Goal: Communication & Community: Participate in discussion

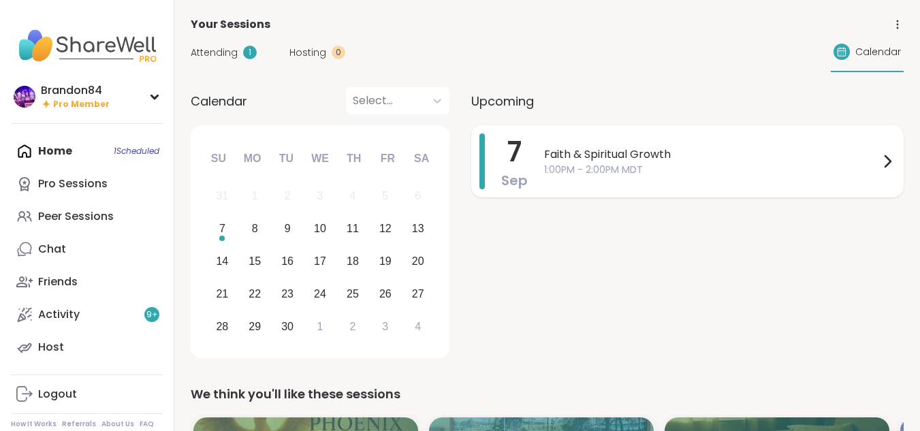
click at [644, 176] on span "1:00PM - 2:00PM MDT" at bounding box center [711, 170] width 335 height 14
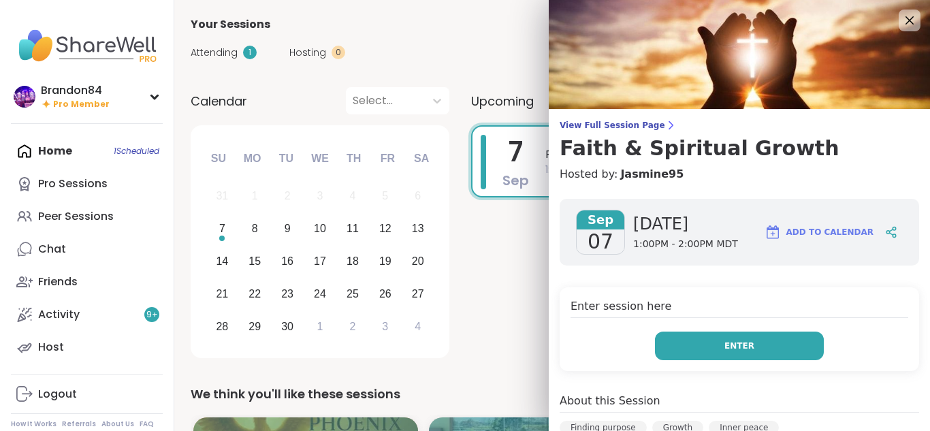
click at [663, 349] on button "Enter" at bounding box center [739, 346] width 169 height 29
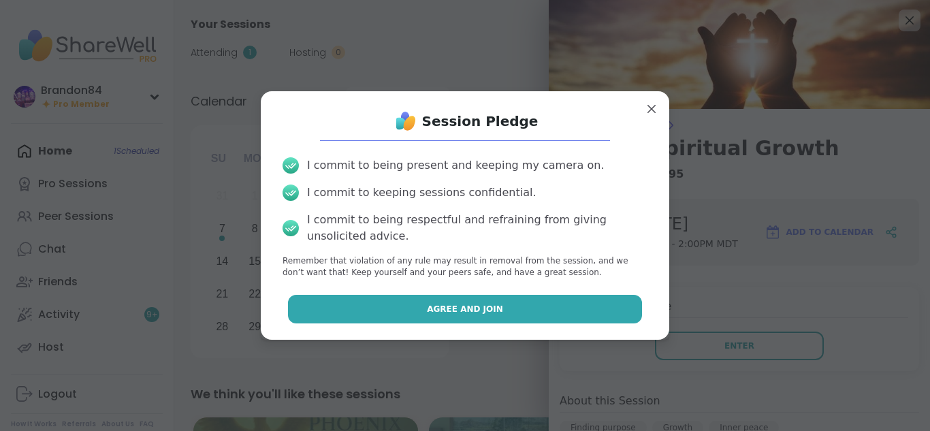
click at [519, 317] on button "Agree and Join" at bounding box center [465, 309] width 355 height 29
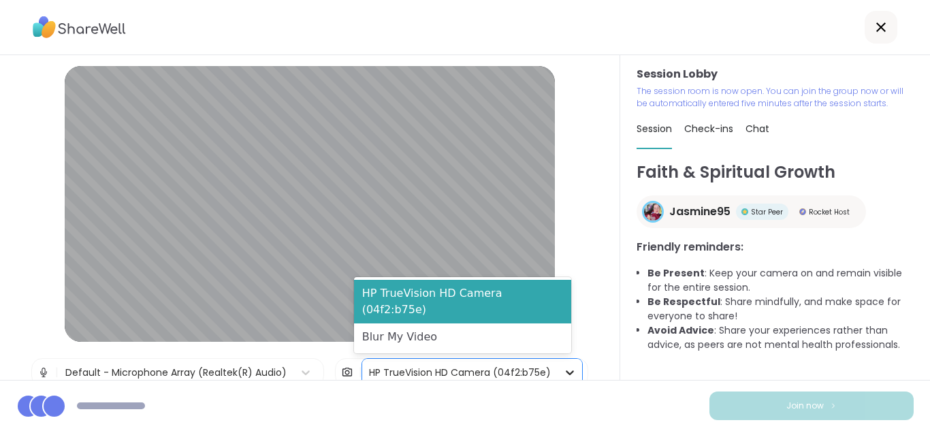
click at [563, 372] on icon at bounding box center [570, 373] width 14 height 14
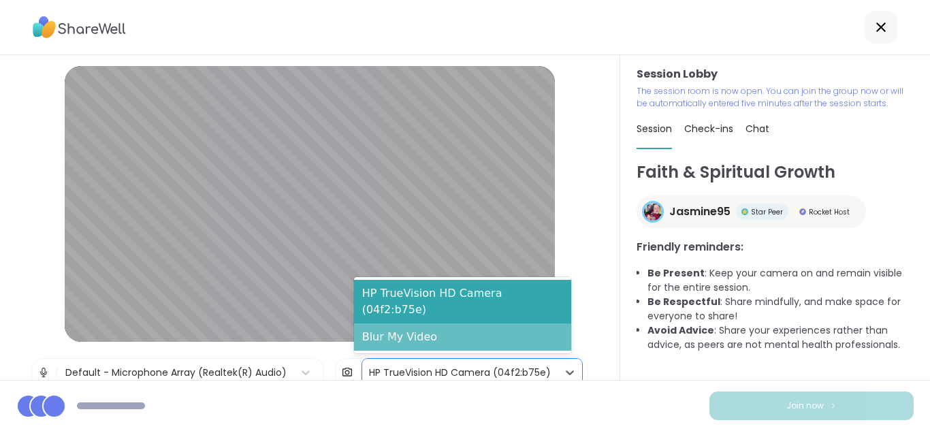
click at [488, 338] on div "Blur My Video" at bounding box center [462, 336] width 217 height 27
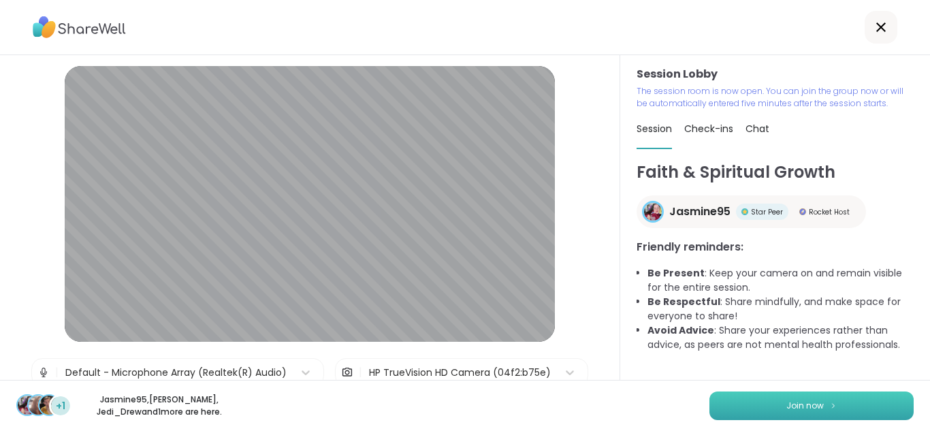
click at [768, 396] on button "Join now" at bounding box center [812, 406] width 204 height 29
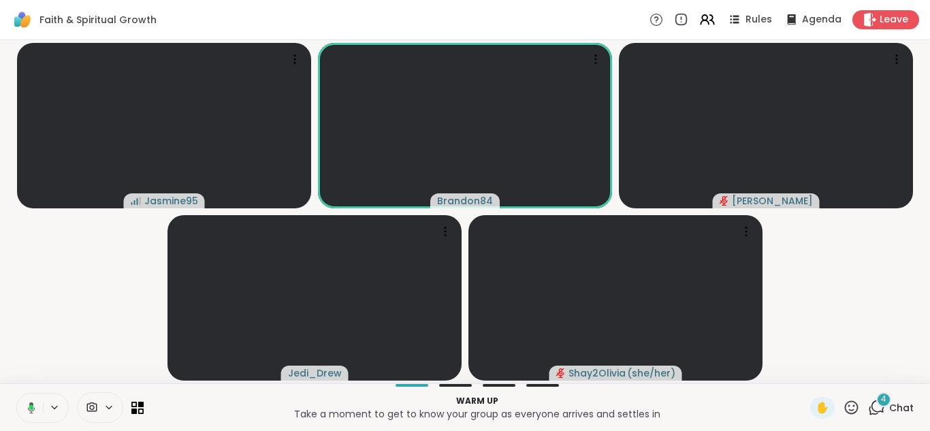
click at [30, 411] on icon at bounding box center [31, 408] width 7 height 12
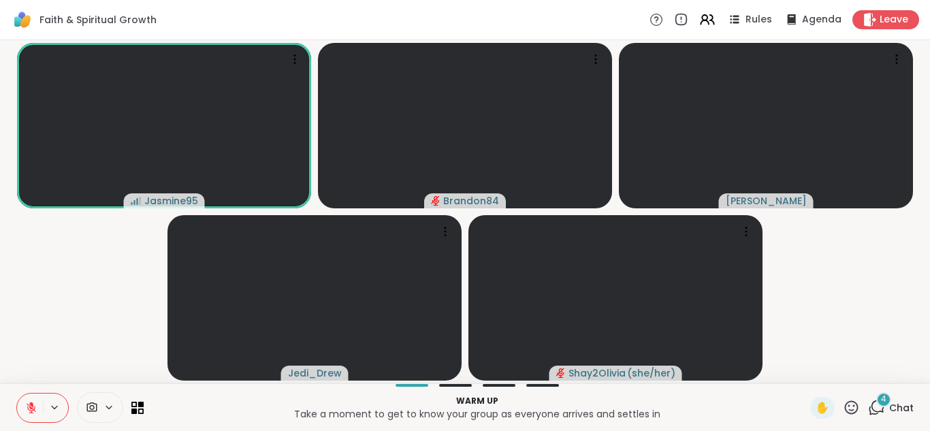
click at [30, 411] on icon at bounding box center [32, 408] width 10 height 10
click at [30, 411] on icon at bounding box center [31, 408] width 12 height 12
click at [105, 410] on icon at bounding box center [109, 408] width 11 height 12
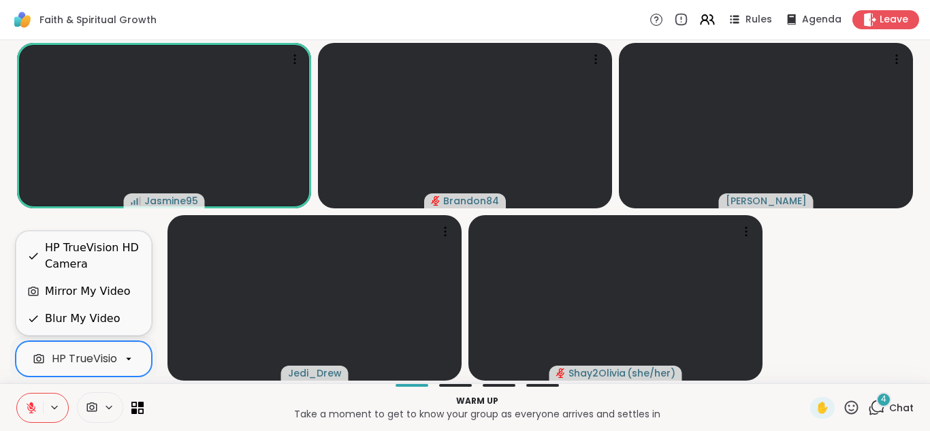
click at [93, 364] on div "HP TrueVision HD Camera" at bounding box center [121, 359] width 138 height 16
click at [88, 319] on div "Blur My Video" at bounding box center [82, 319] width 75 height 16
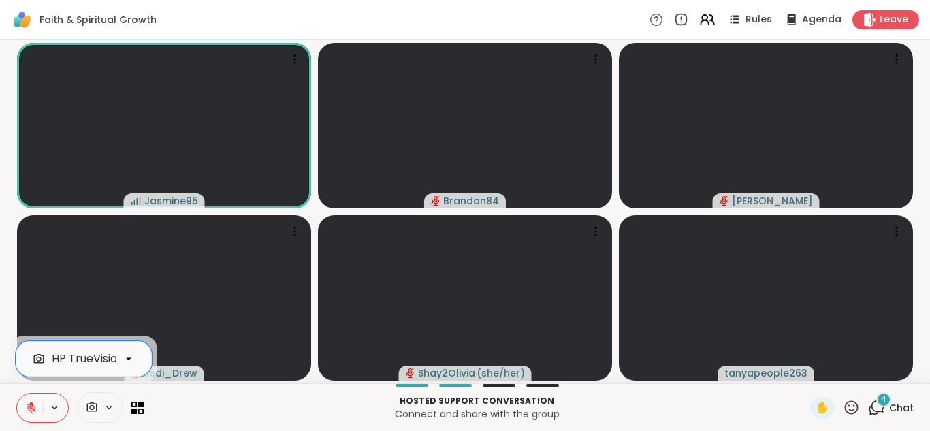
click at [876, 405] on div "4" at bounding box center [883, 399] width 15 height 15
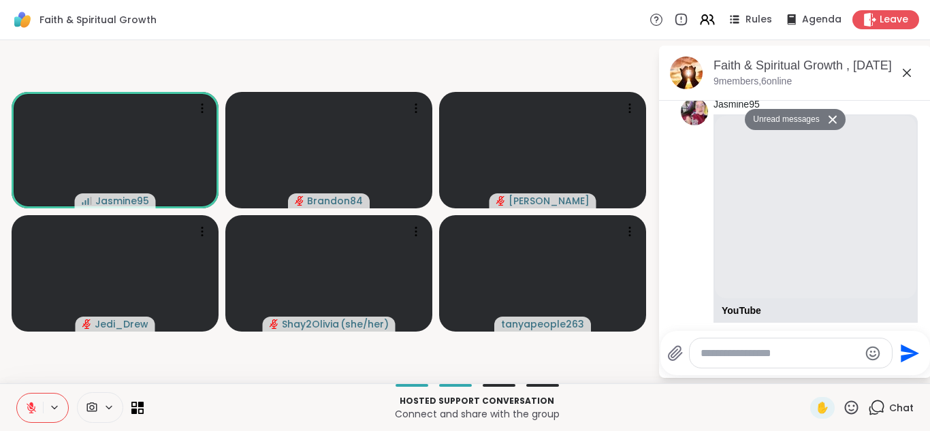
scroll to position [403, 0]
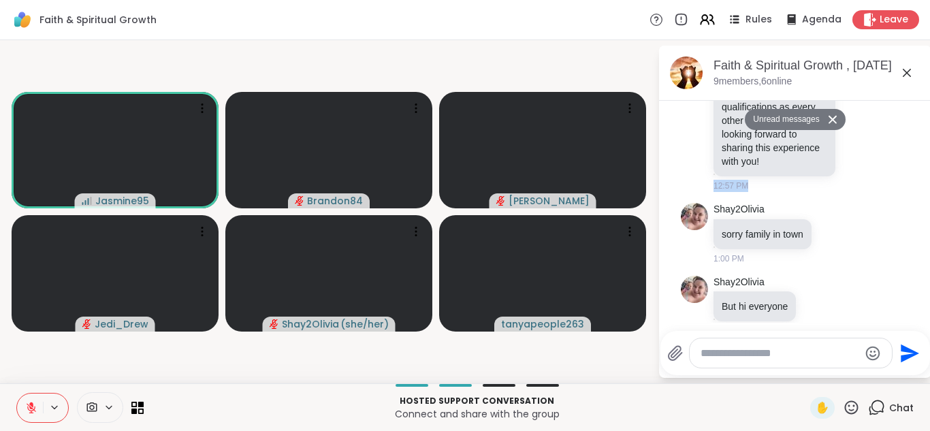
drag, startPoint x: 910, startPoint y: 223, endPoint x: 919, endPoint y: 182, distance: 42.5
click at [919, 182] on div "Today Unread messages Jasmine95 Hello everyone! I’m so excited to spend this ti…" at bounding box center [795, 212] width 272 height 222
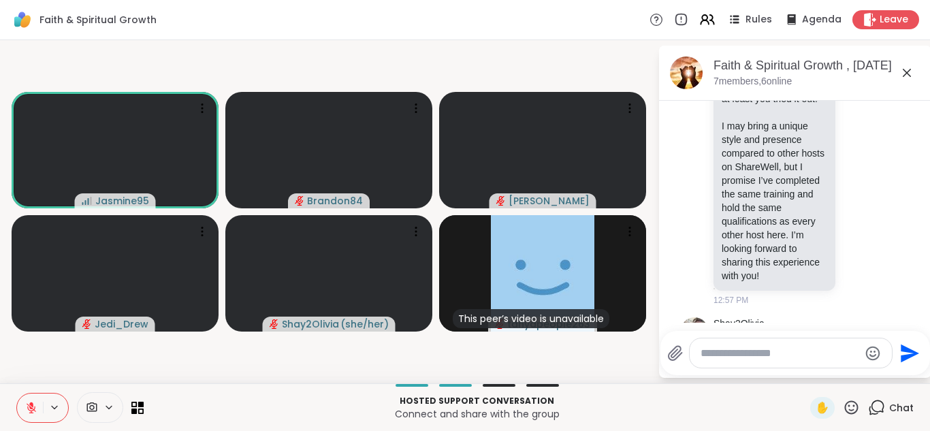
scroll to position [306, 0]
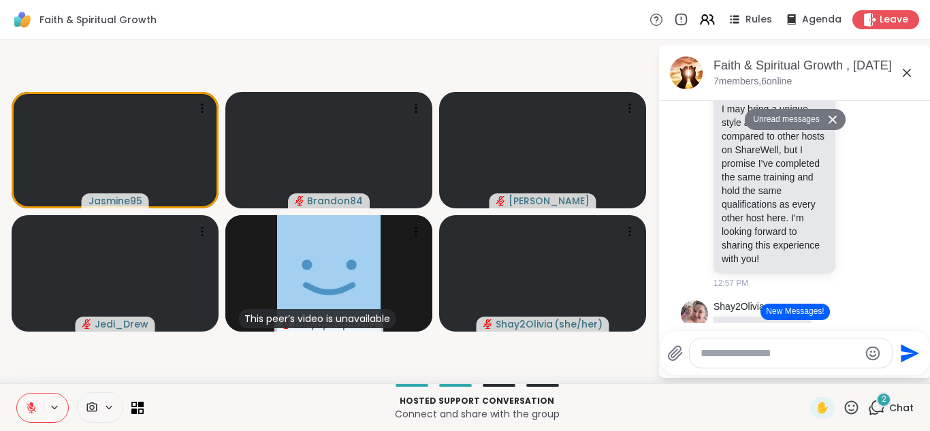
click at [775, 311] on button "New Messages!" at bounding box center [795, 312] width 69 height 16
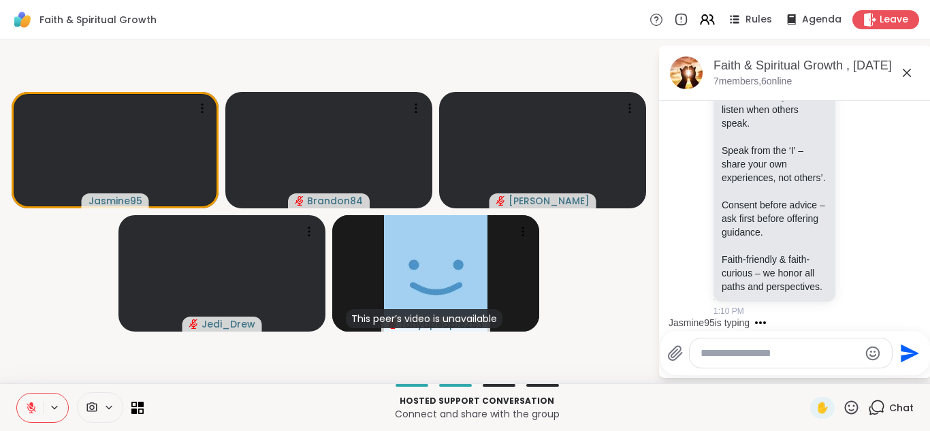
scroll to position [1723, 0]
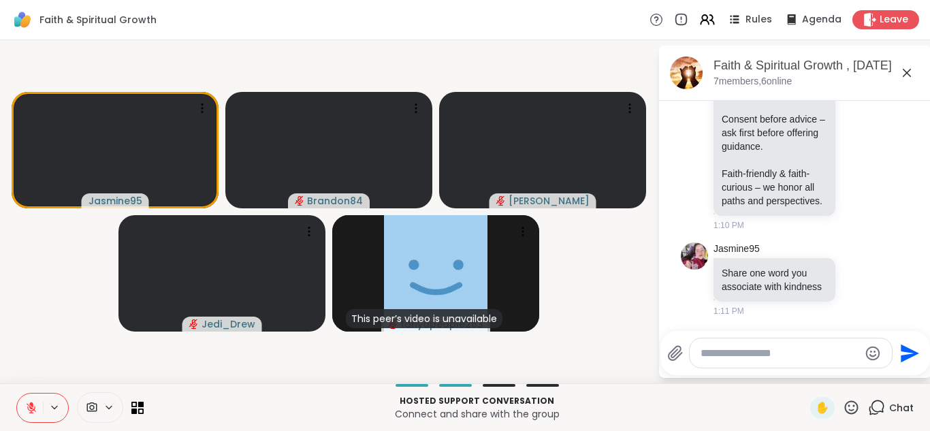
click at [770, 353] on textarea "Type your message" at bounding box center [780, 354] width 159 height 14
type textarea "**********"
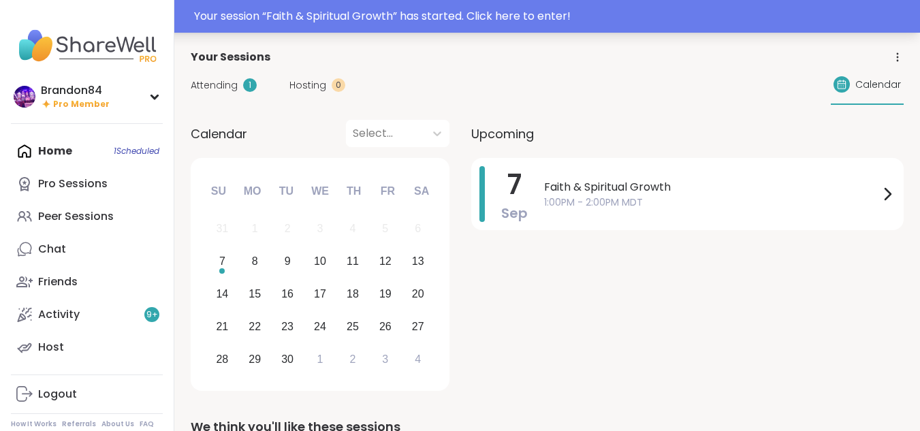
click at [376, 22] on div "Your session “ Faith & Spiritual Growth ” has started. Click here to enter!" at bounding box center [553, 16] width 718 height 16
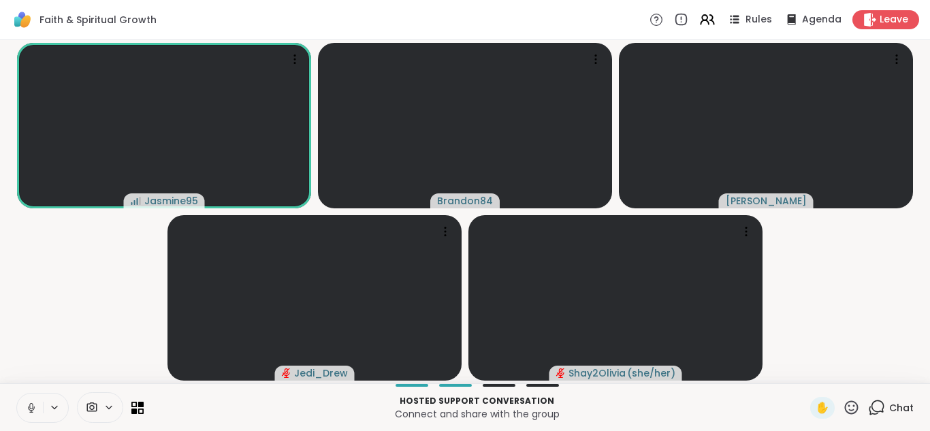
click at [25, 406] on button at bounding box center [30, 408] width 26 height 29
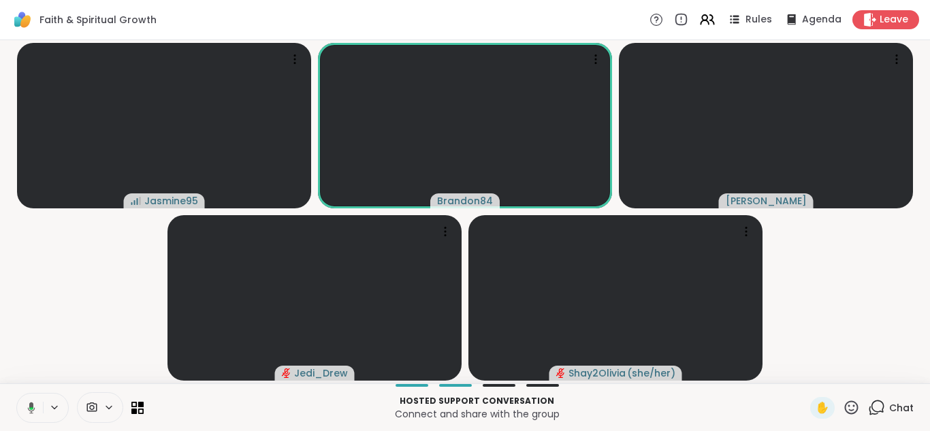
click at [25, 406] on icon at bounding box center [29, 408] width 12 height 12
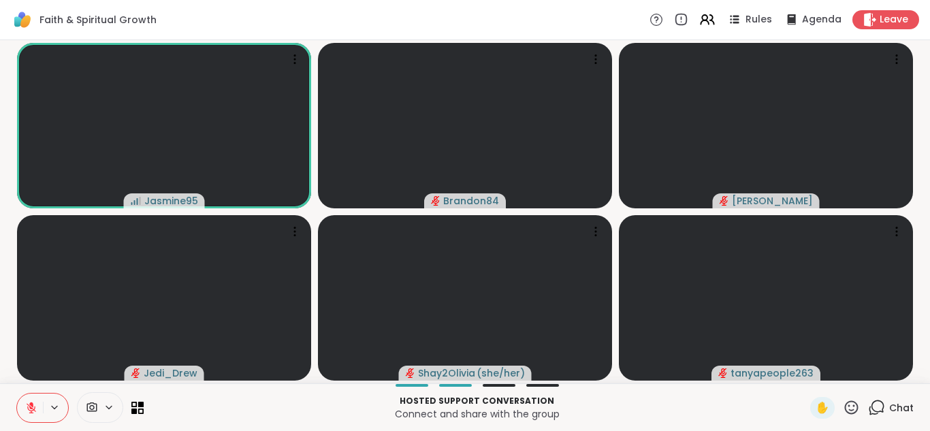
click at [25, 406] on button at bounding box center [30, 408] width 26 height 29
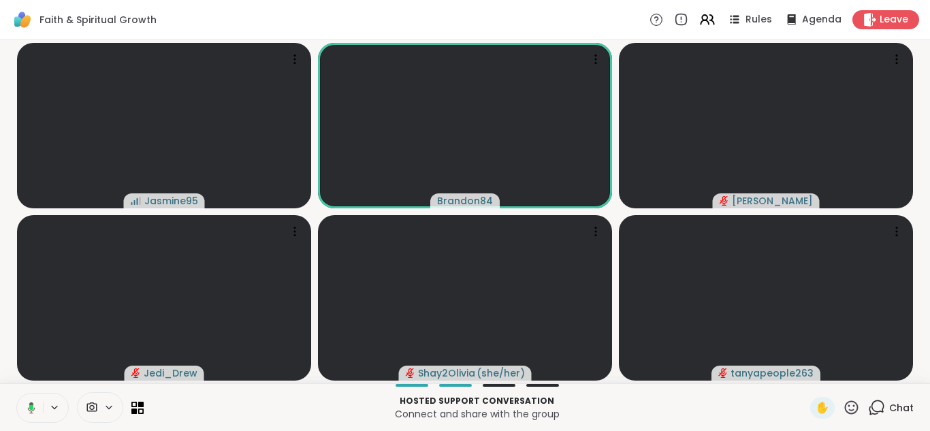
click at [25, 406] on icon at bounding box center [29, 408] width 12 height 12
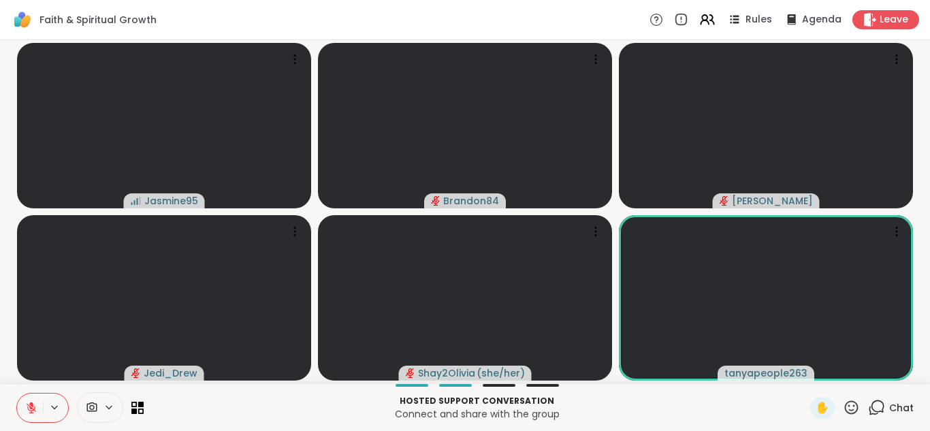
click at [25, 406] on button at bounding box center [30, 408] width 26 height 29
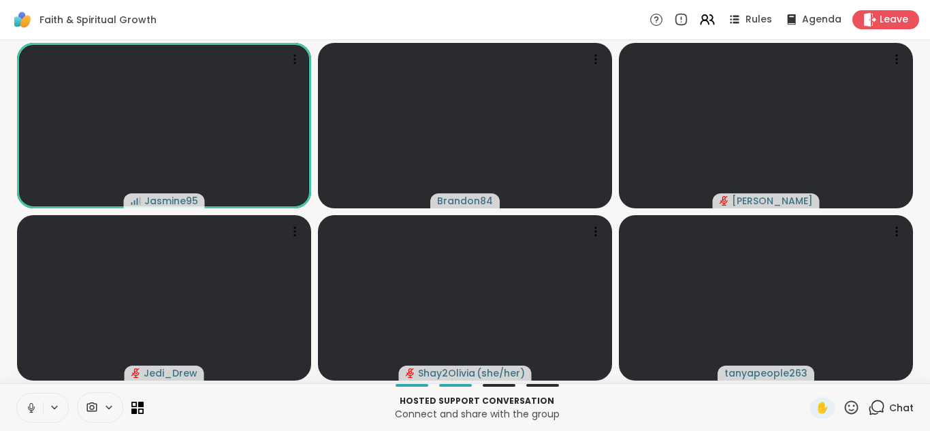
click at [25, 406] on button at bounding box center [30, 408] width 26 height 29
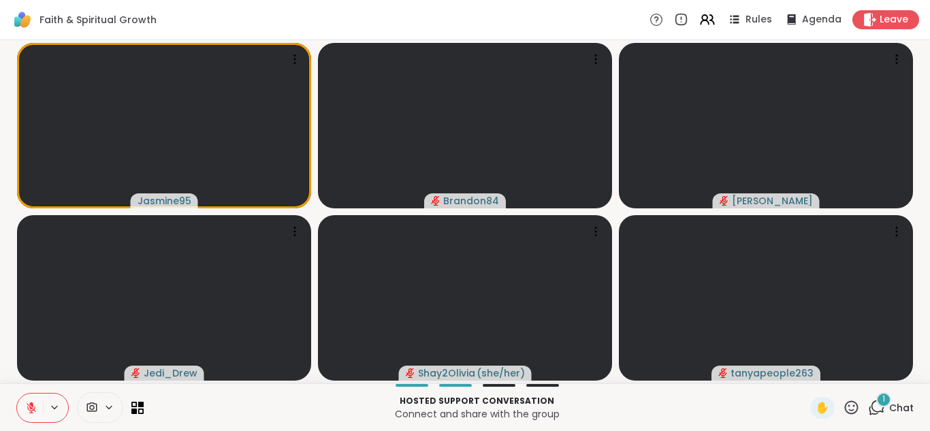
click at [872, 405] on icon at bounding box center [878, 406] width 13 height 12
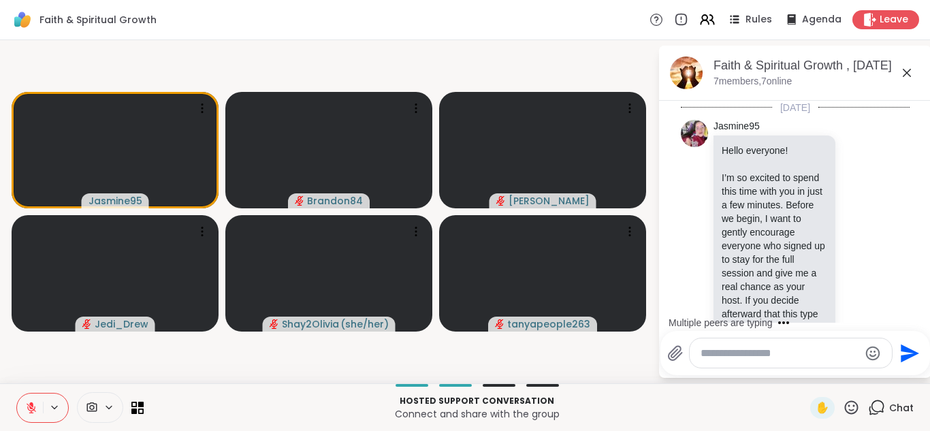
scroll to position [1842, 0]
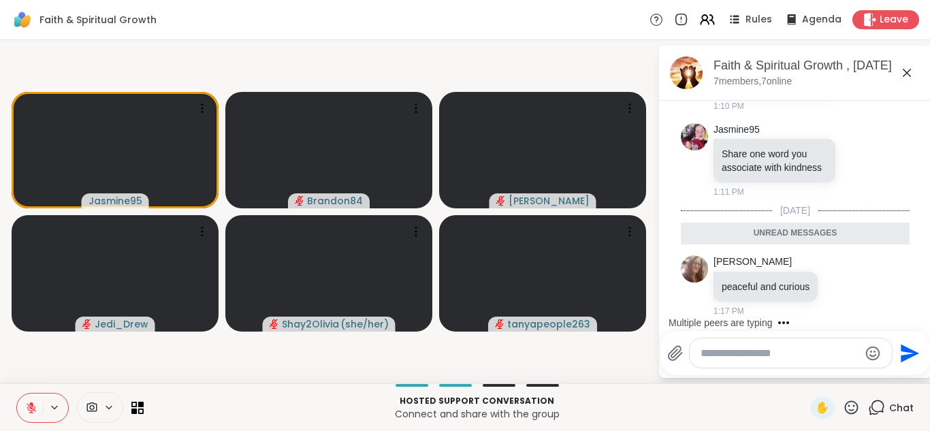
click at [733, 345] on div at bounding box center [791, 352] width 202 height 29
click at [733, 356] on textarea "Type your message" at bounding box center [780, 354] width 159 height 14
type textarea "*"
type textarea "****"
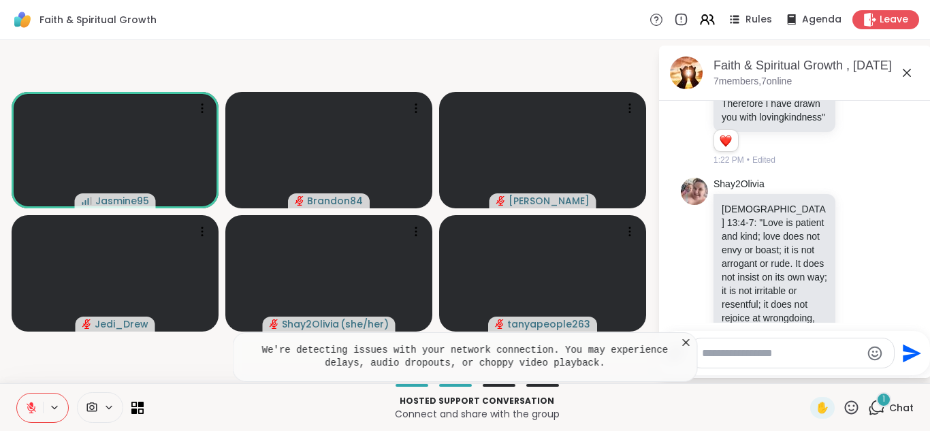
scroll to position [2970, 0]
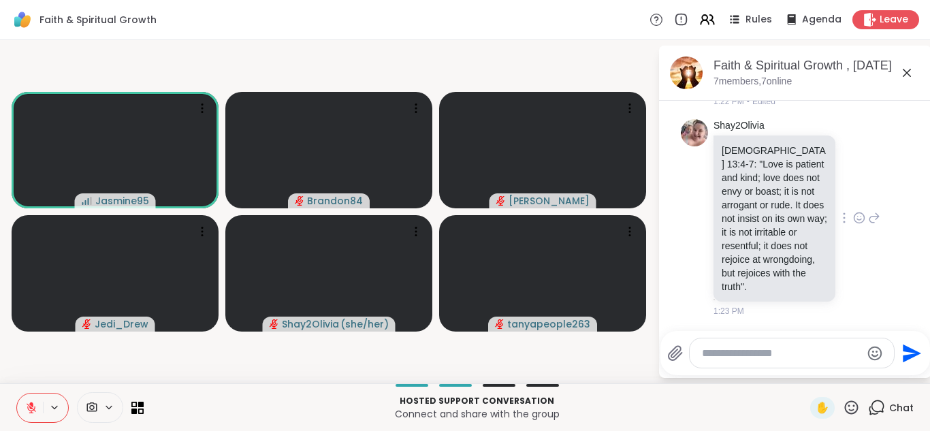
click at [853, 211] on icon at bounding box center [859, 218] width 12 height 14
click at [853, 194] on div "Select Reaction: Heart" at bounding box center [859, 196] width 12 height 12
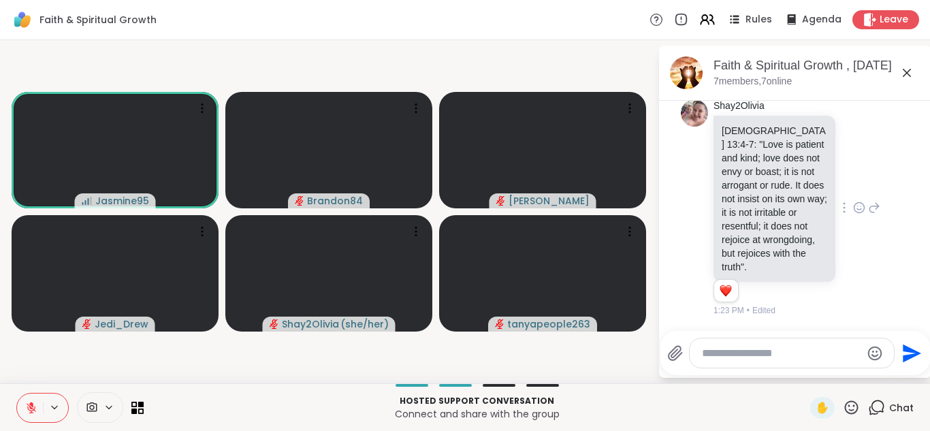
scroll to position [2990, 0]
click at [738, 358] on textarea "Type your message" at bounding box center [781, 354] width 159 height 14
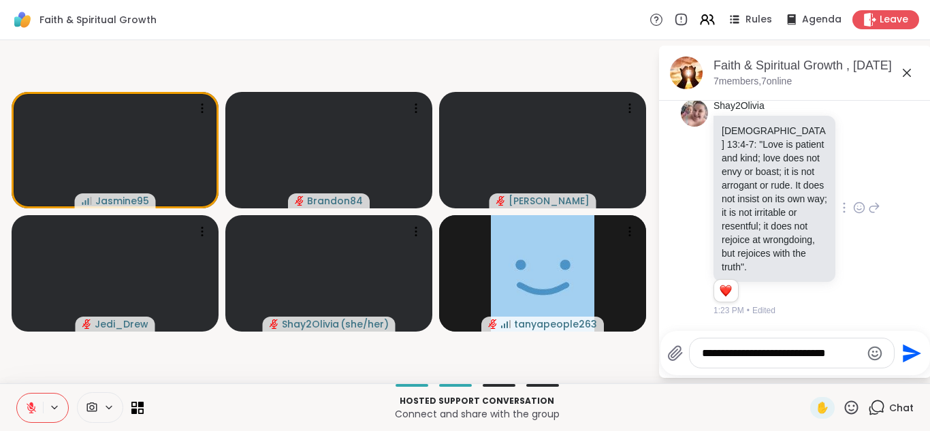
type textarea "**********"
click at [900, 353] on icon "Send" at bounding box center [911, 354] width 22 height 22
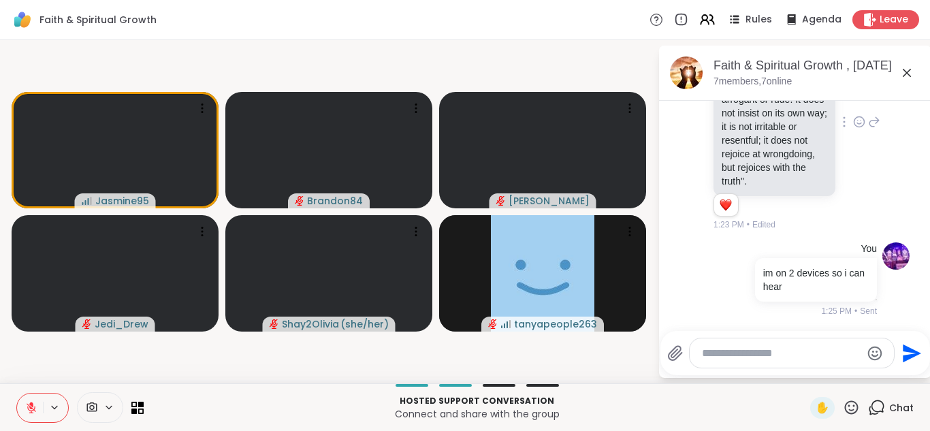
scroll to position [3076, 0]
click at [895, 338] on button "Send" at bounding box center [910, 353] width 31 height 31
click at [750, 351] on textarea "Type your message" at bounding box center [781, 354] width 159 height 14
type textarea "**********"
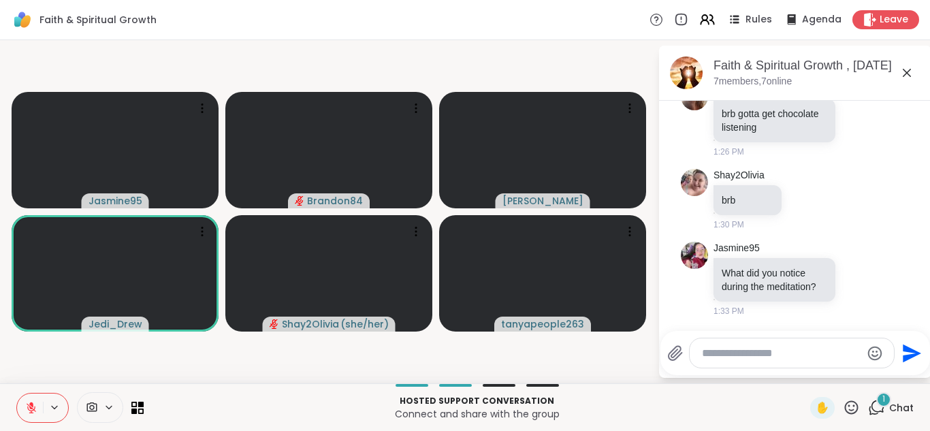
scroll to position [3421, 0]
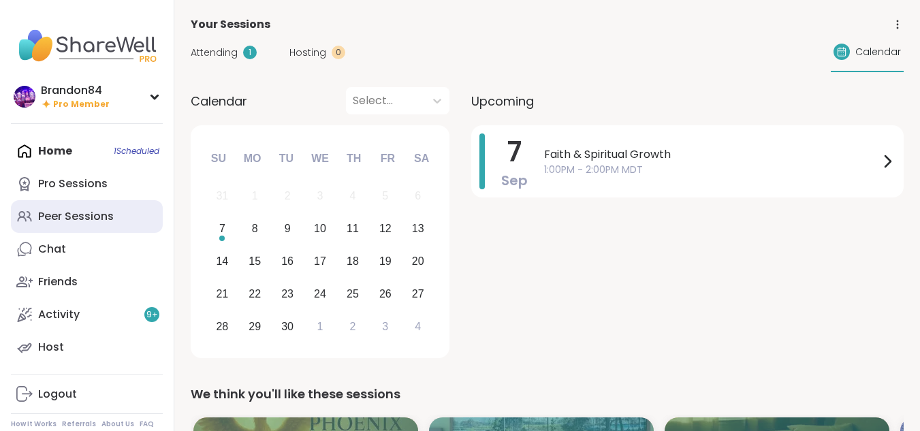
click at [98, 211] on div "Peer Sessions" at bounding box center [76, 216] width 76 height 15
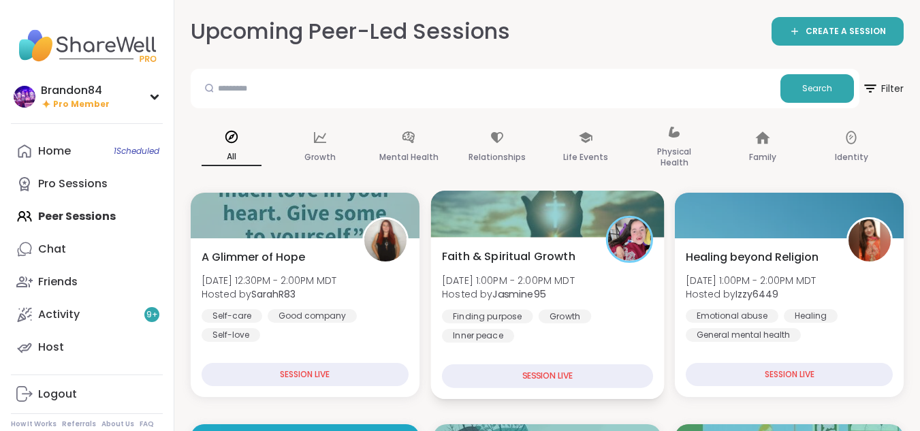
click at [571, 279] on span "Sun, Sep 07 | 1:00PM - 2:00PM MDT" at bounding box center [508, 280] width 133 height 14
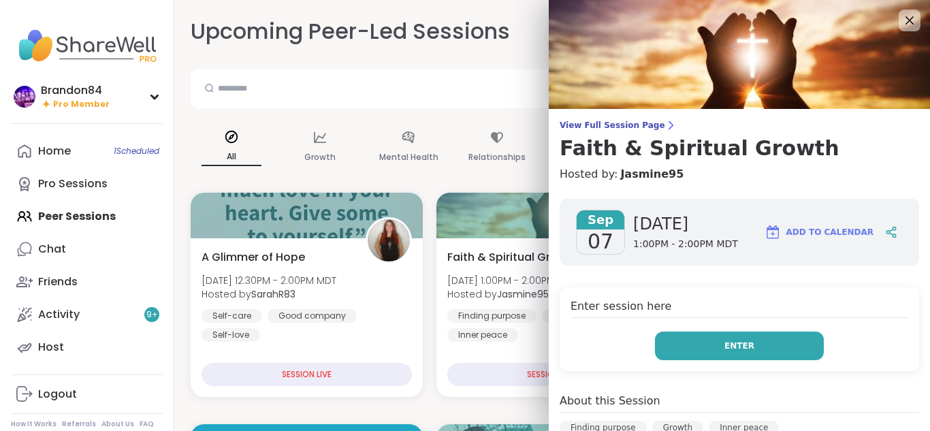
click at [693, 355] on button "Enter" at bounding box center [739, 346] width 169 height 29
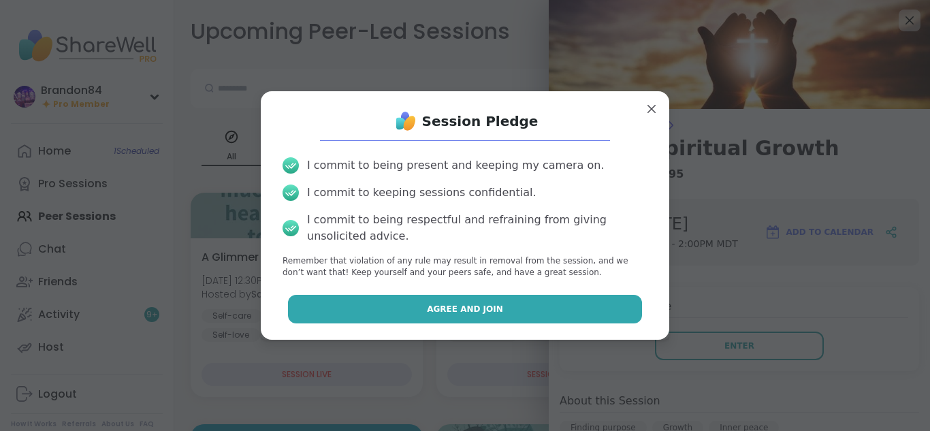
click at [581, 321] on button "Agree and Join" at bounding box center [465, 309] width 355 height 29
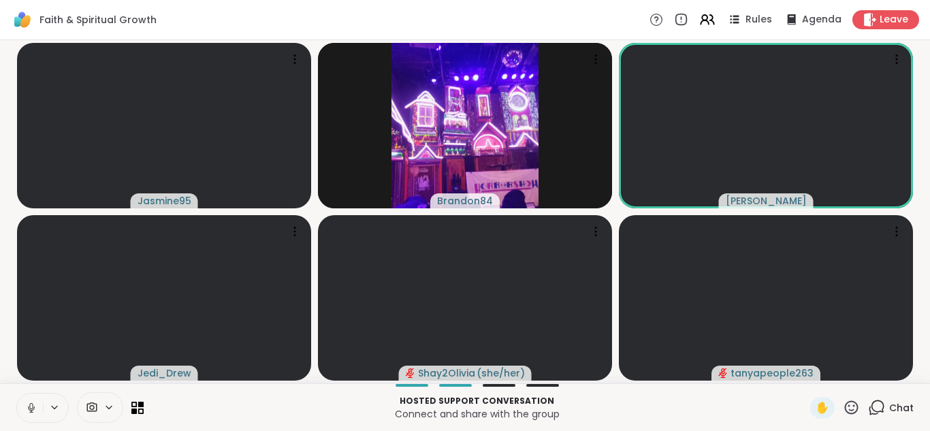
click at [21, 409] on button at bounding box center [30, 408] width 26 height 29
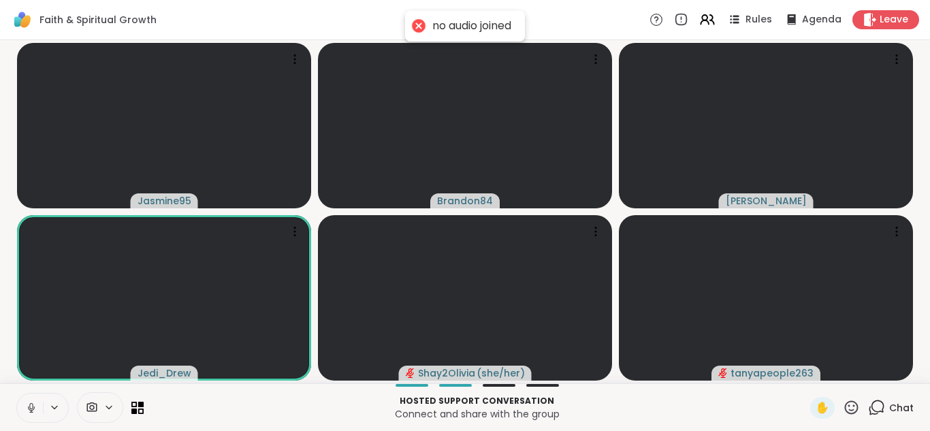
click at [33, 406] on icon at bounding box center [31, 408] width 12 height 12
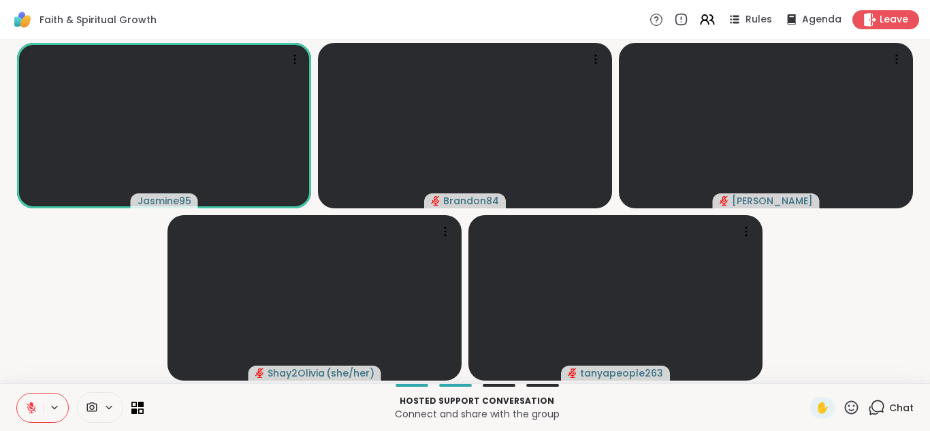
click at [868, 410] on icon at bounding box center [876, 407] width 17 height 17
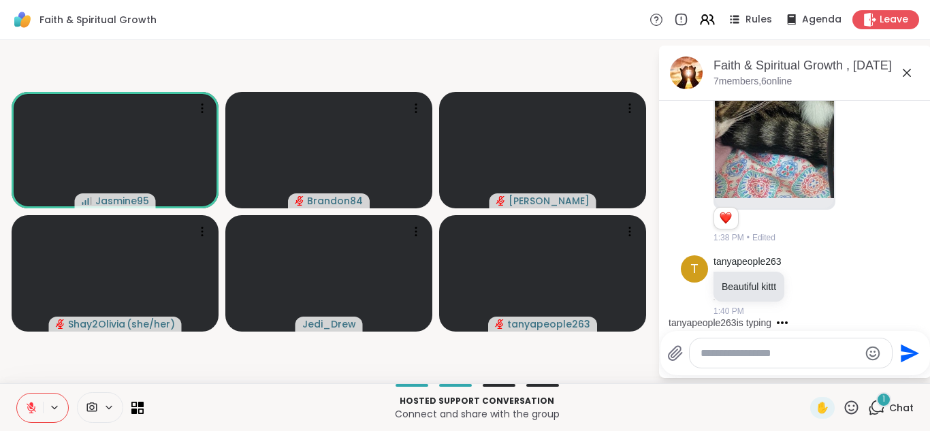
scroll to position [3988, 0]
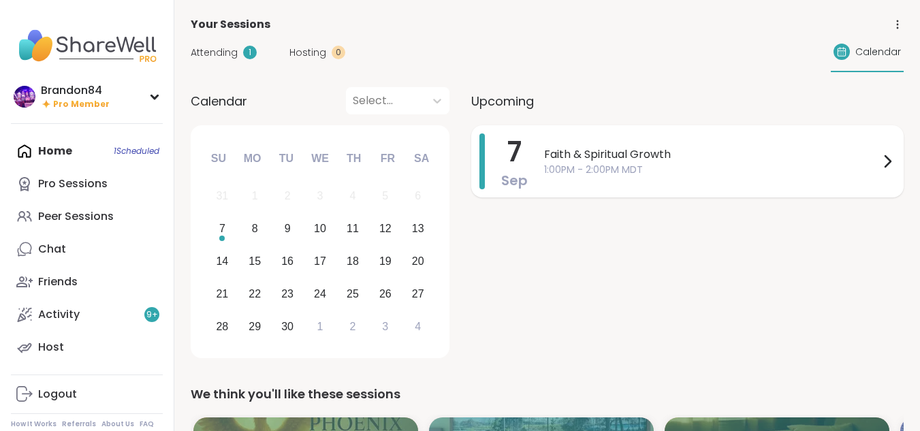
click at [577, 150] on span "Faith & Spiritual Growth" at bounding box center [711, 154] width 335 height 16
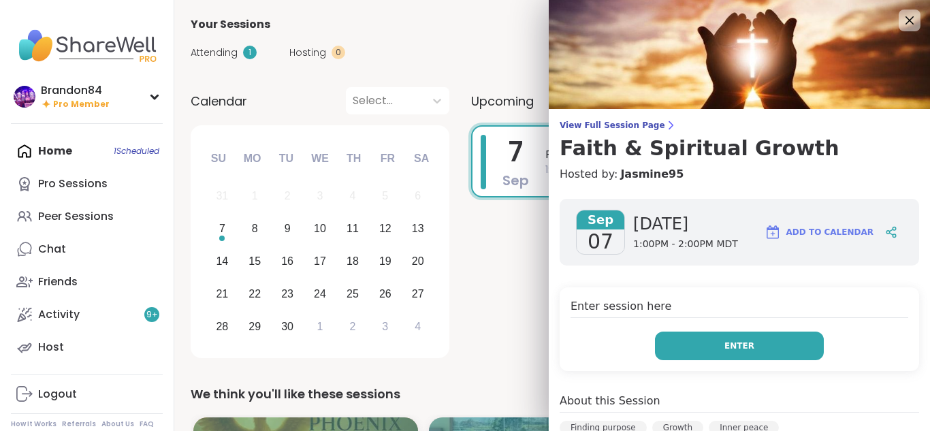
click at [725, 343] on span "Enter" at bounding box center [740, 346] width 30 height 12
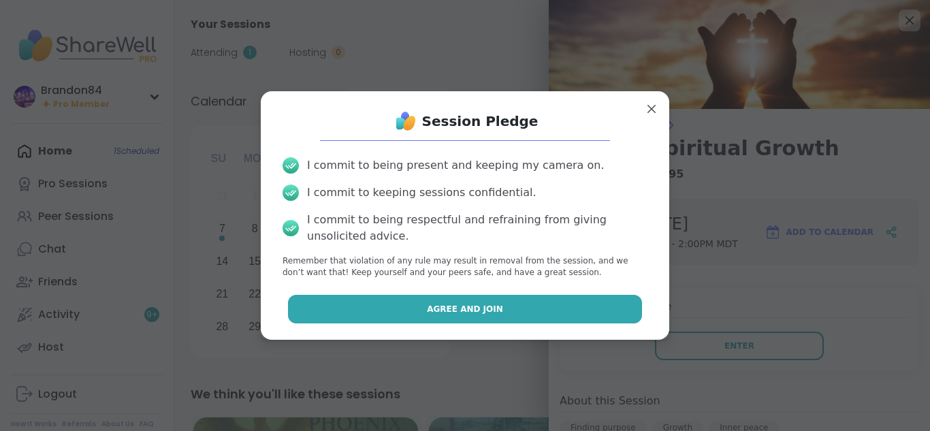
click at [562, 306] on button "Agree and Join" at bounding box center [465, 309] width 355 height 29
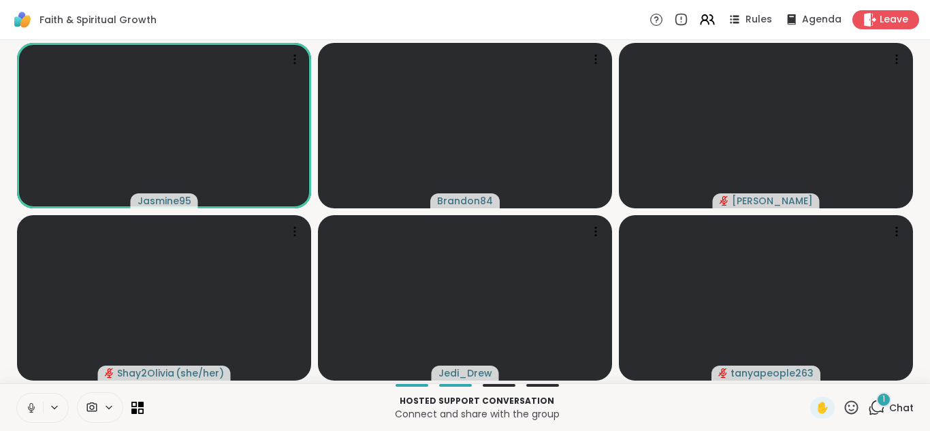
click at [30, 407] on icon at bounding box center [30, 406] width 3 height 6
click at [877, 404] on div "1" at bounding box center [883, 399] width 15 height 15
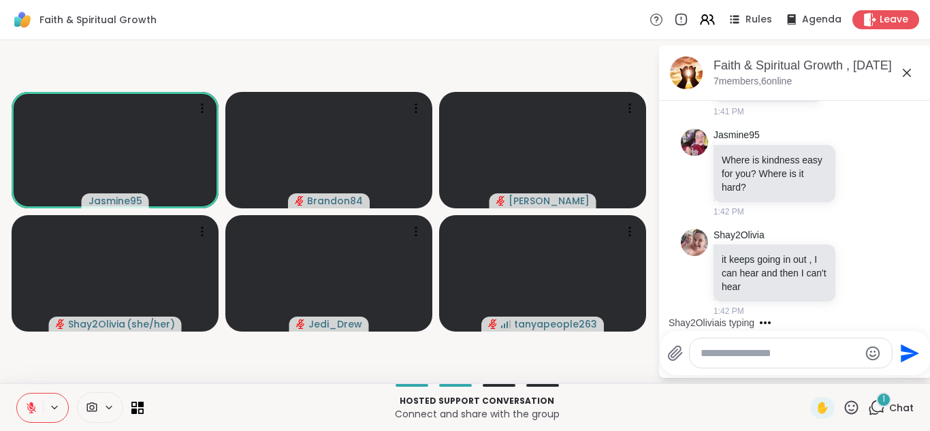
scroll to position [4326, 0]
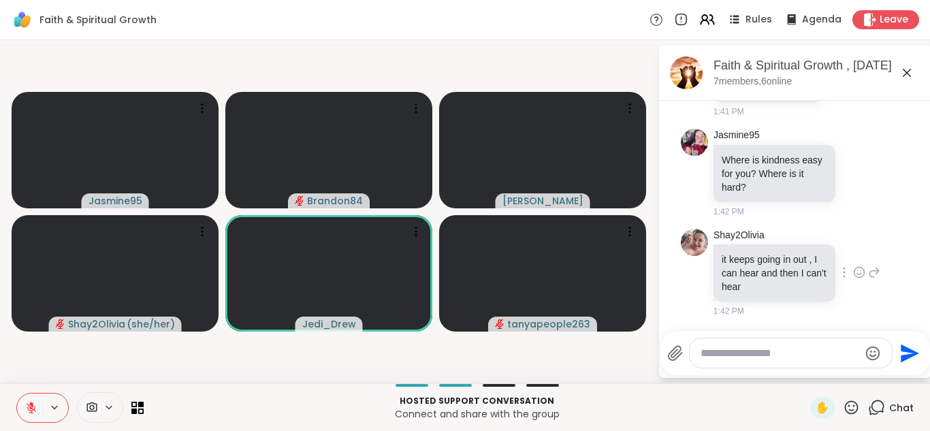
click at [857, 274] on icon at bounding box center [859, 273] width 4 height 1
click at [853, 247] on div "Select Reaction: Heart" at bounding box center [859, 250] width 12 height 12
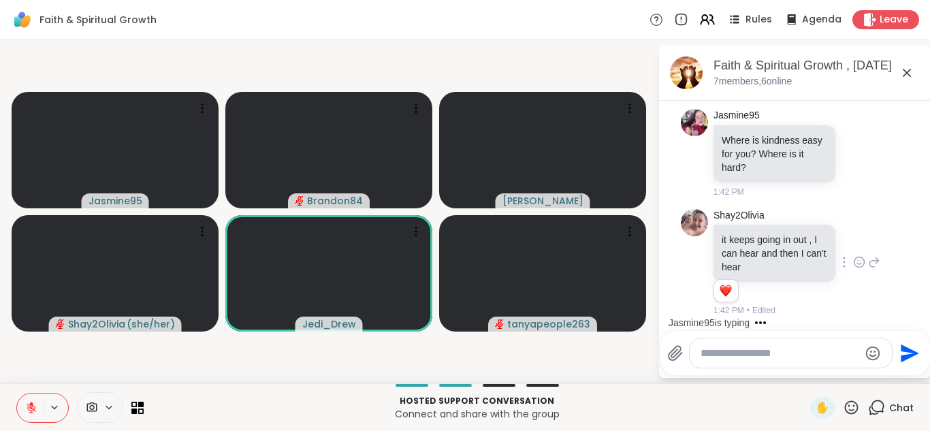
click at [868, 258] on icon at bounding box center [874, 262] width 12 height 16
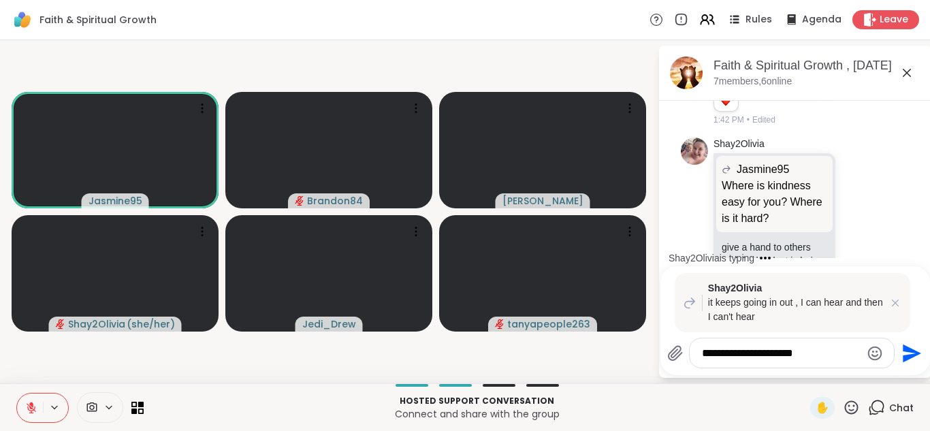
scroll to position [4589, 0]
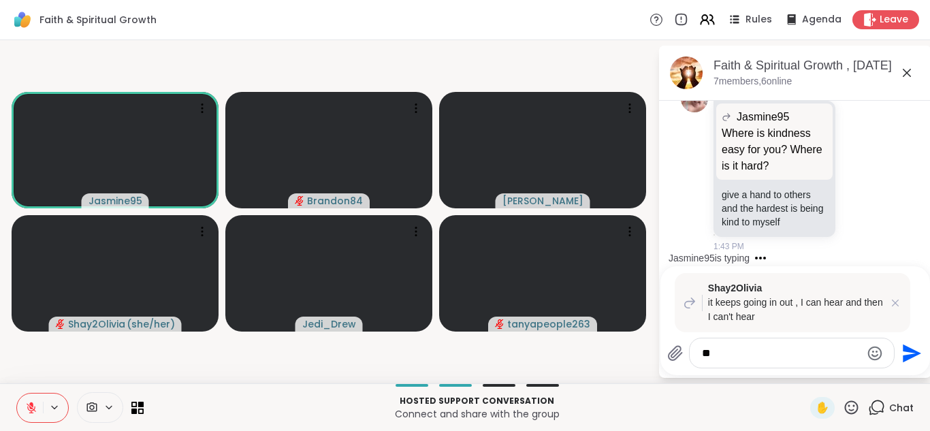
type textarea "*"
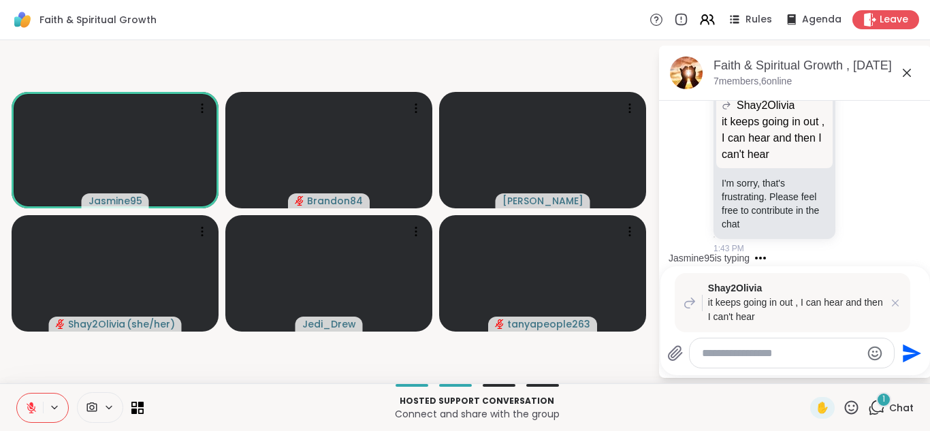
scroll to position [4782, 0]
click at [893, 302] on icon at bounding box center [896, 303] width 14 height 14
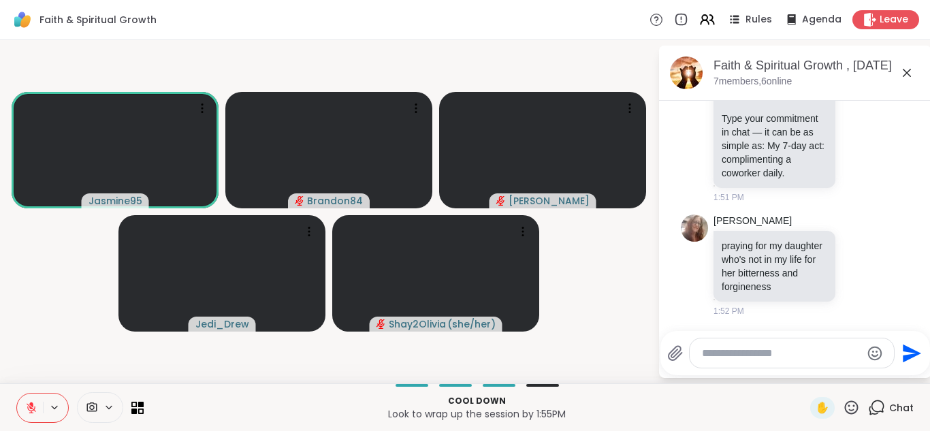
scroll to position [5702, 0]
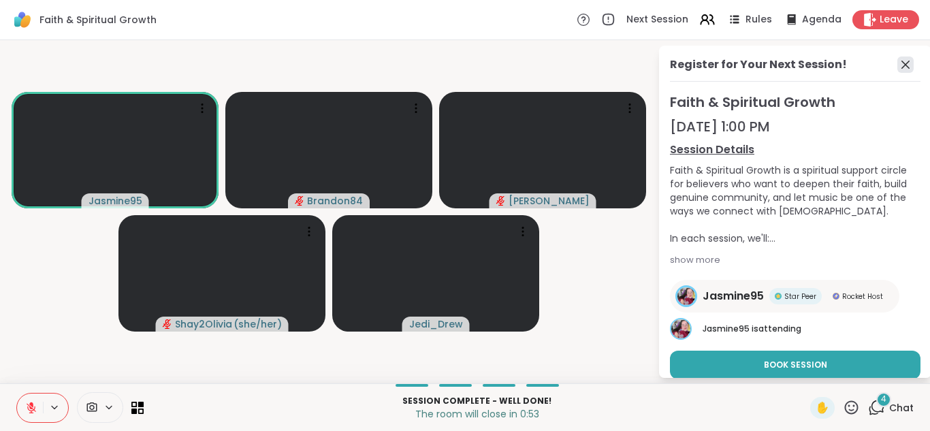
click at [898, 63] on icon at bounding box center [906, 65] width 16 height 16
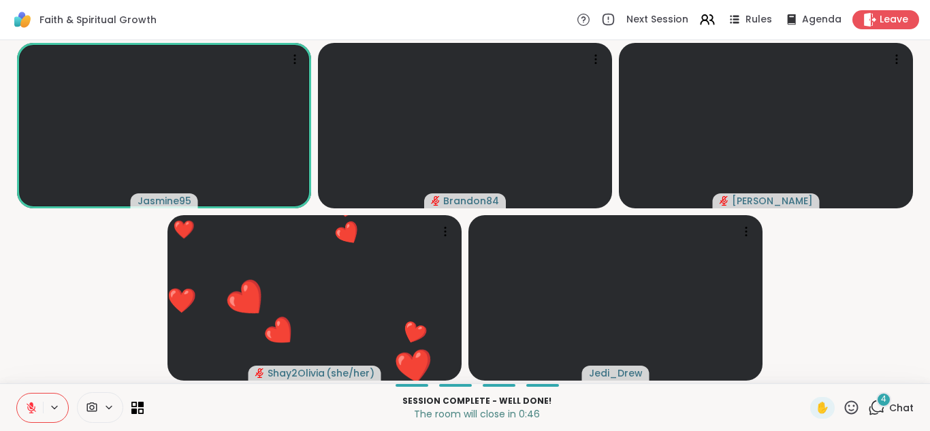
click at [868, 402] on icon at bounding box center [876, 407] width 17 height 17
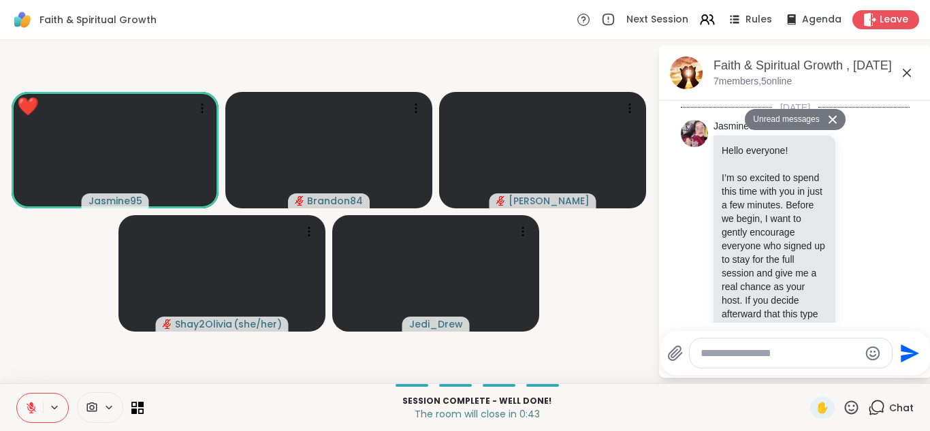
click at [737, 355] on textarea "Type your message" at bounding box center [780, 354] width 159 height 14
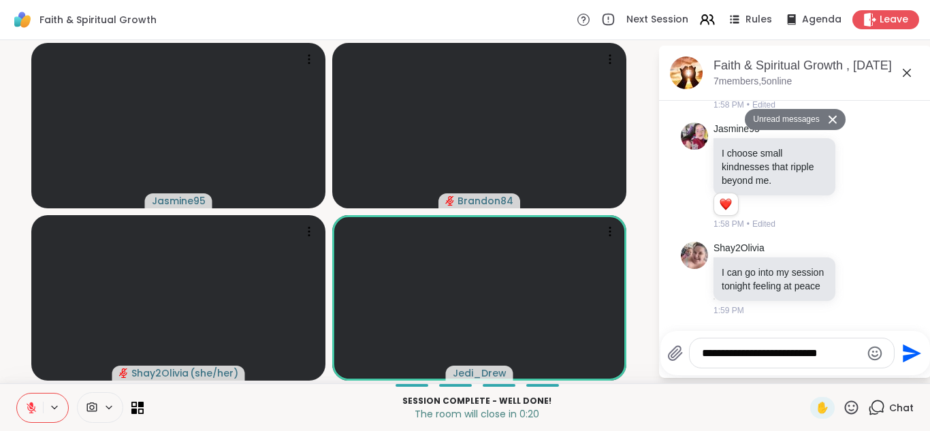
type textarea "**********"
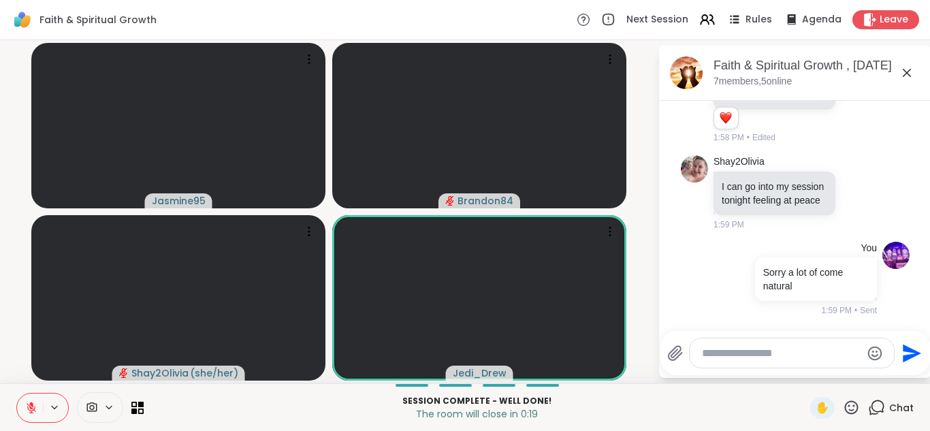
scroll to position [6307, 0]
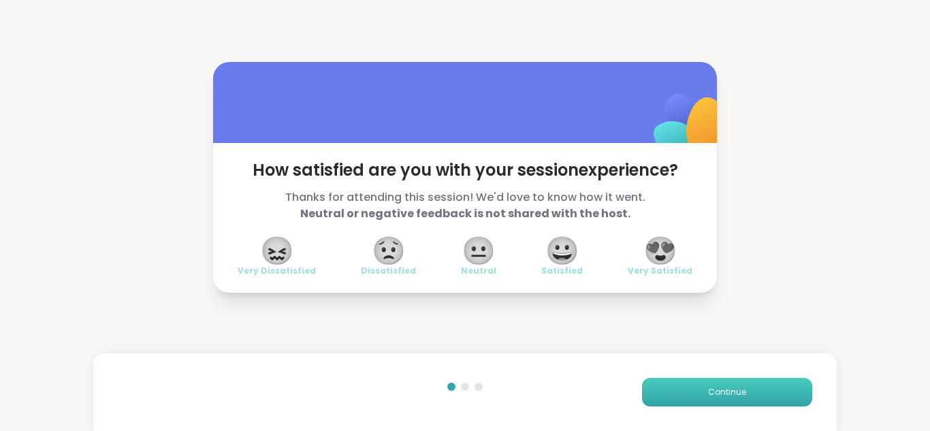
click at [706, 378] on button "Continue" at bounding box center [727, 392] width 170 height 29
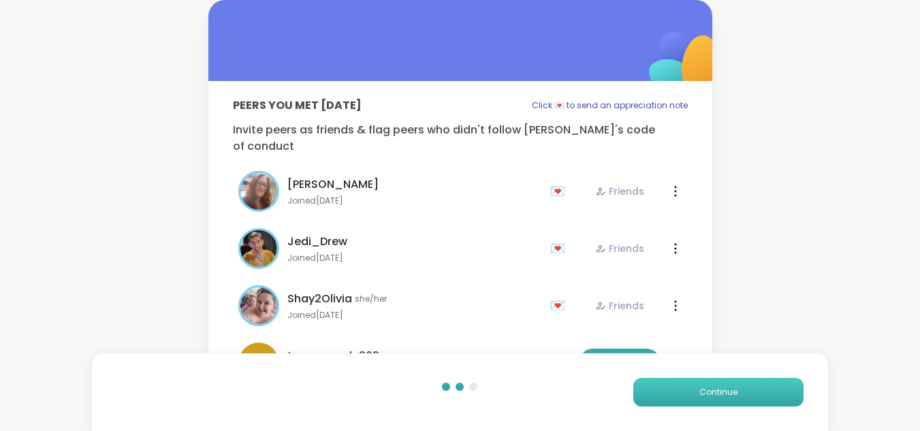
click at [715, 394] on span "Continue" at bounding box center [718, 392] width 38 height 12
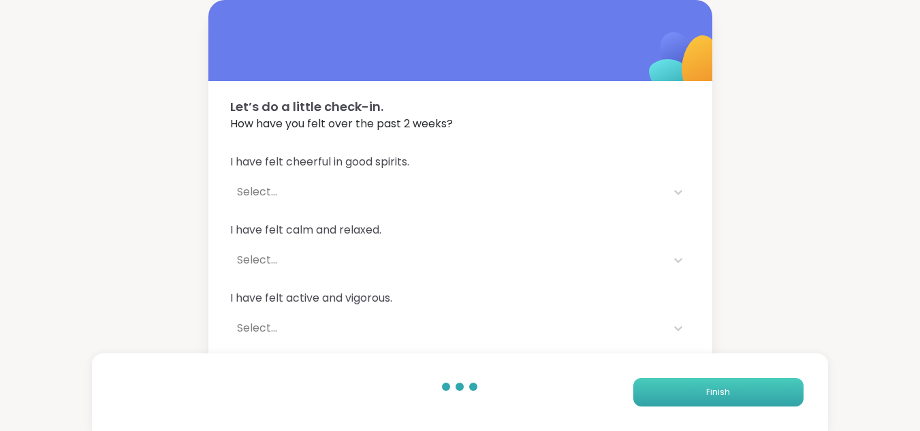
click at [715, 394] on span "Finish" at bounding box center [718, 392] width 24 height 12
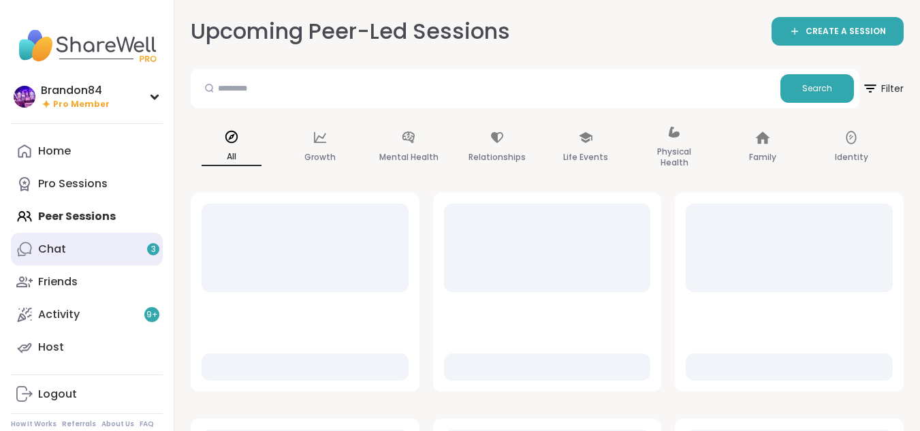
click at [58, 262] on link "Chat 3" at bounding box center [87, 249] width 152 height 33
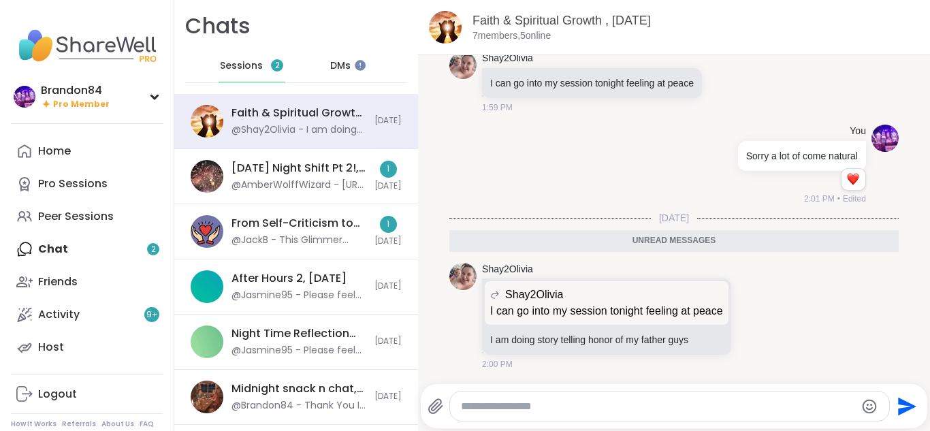
click at [82, 253] on div "Home Pro Sessions Peer Sessions Chat 2 Friends Activity 9 + Host" at bounding box center [87, 249] width 152 height 229
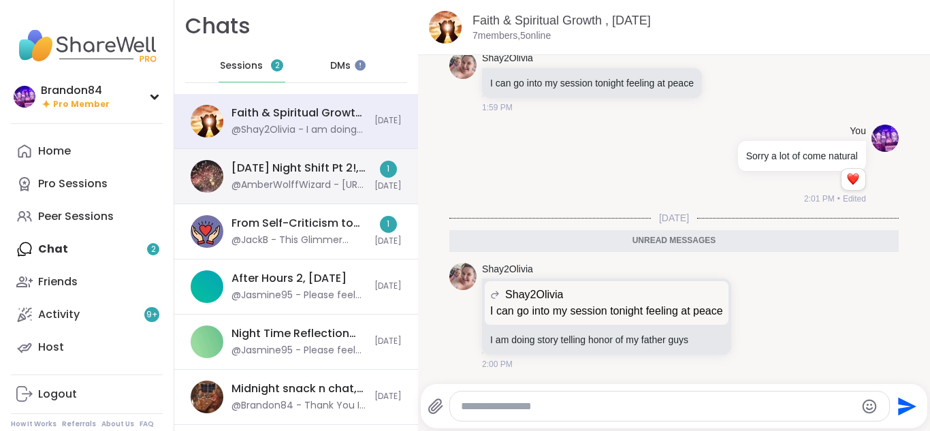
click at [330, 187] on div "@AmberWolffWizard - [URL][DOMAIN_NAME]" at bounding box center [299, 185] width 135 height 14
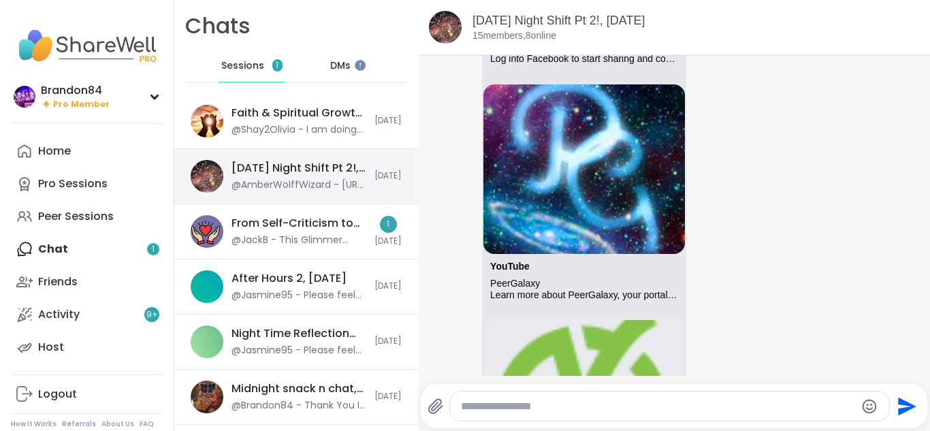
scroll to position [12761, 0]
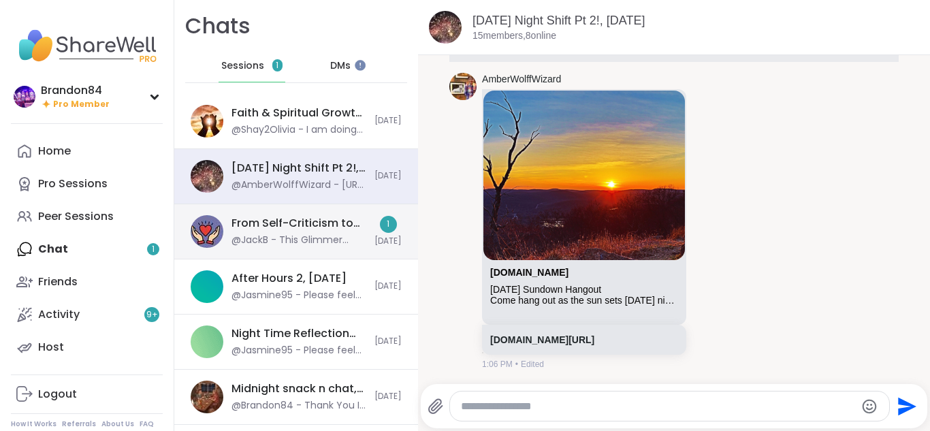
click at [285, 227] on div "From Self-Criticism to Self-Love, [DATE]" at bounding box center [299, 223] width 135 height 15
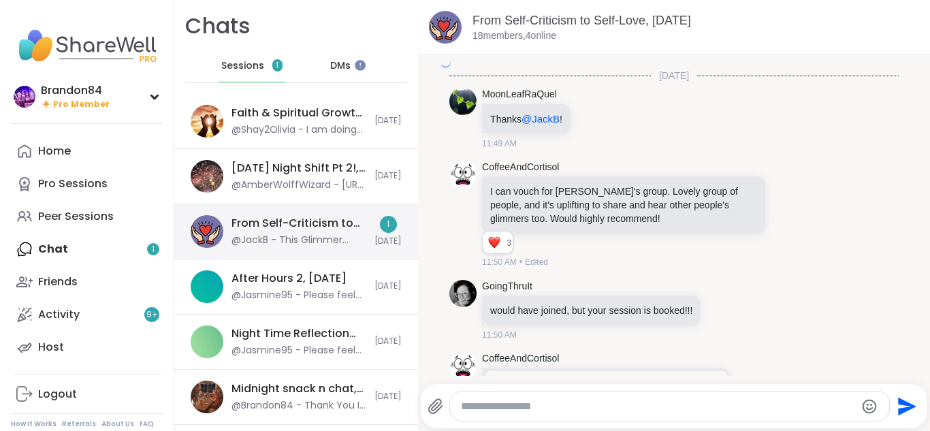
scroll to position [8388, 0]
